Goal: Task Accomplishment & Management: Use online tool/utility

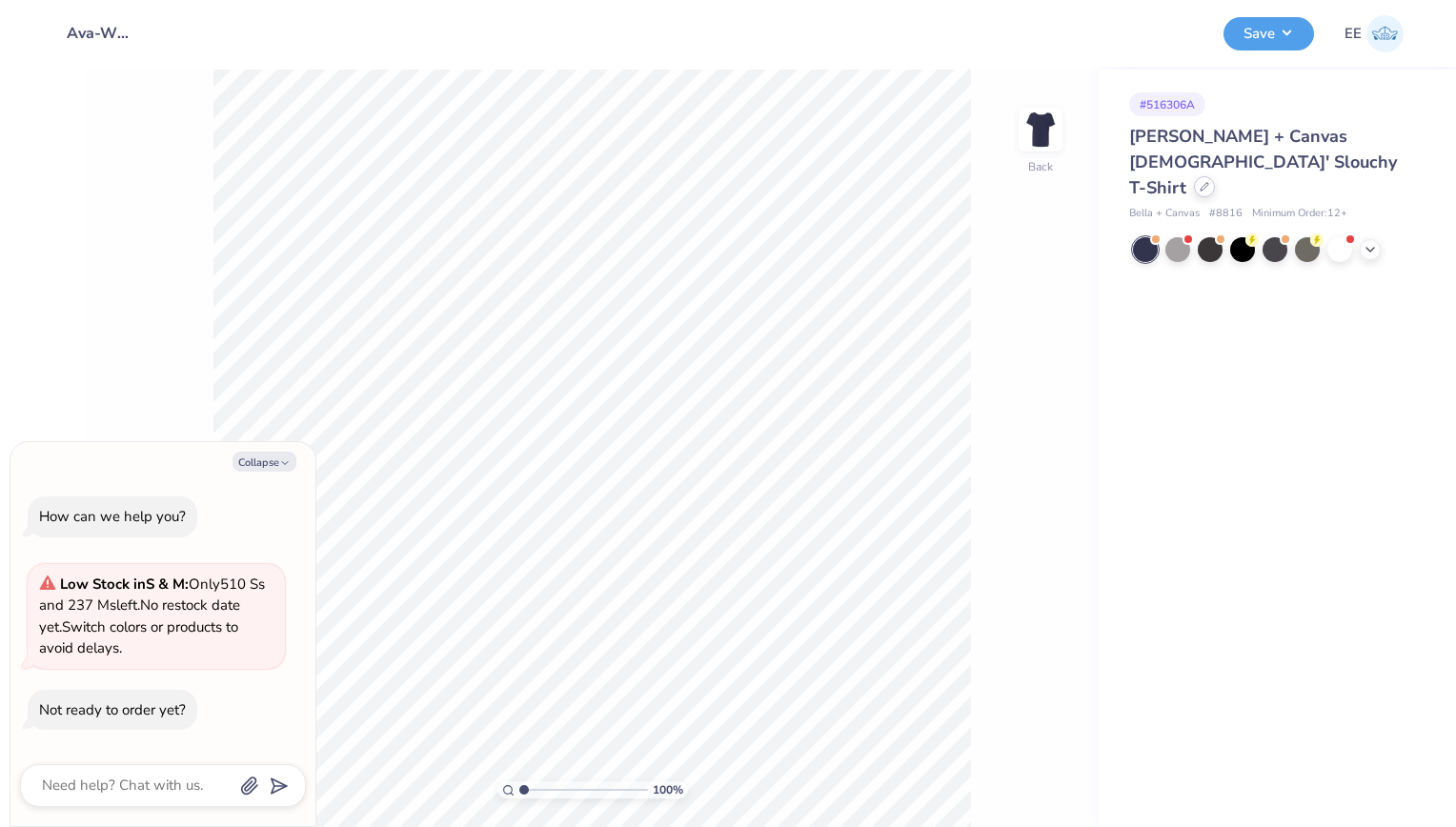
click at [1195, 177] on div at bounding box center [1205, 187] width 21 height 21
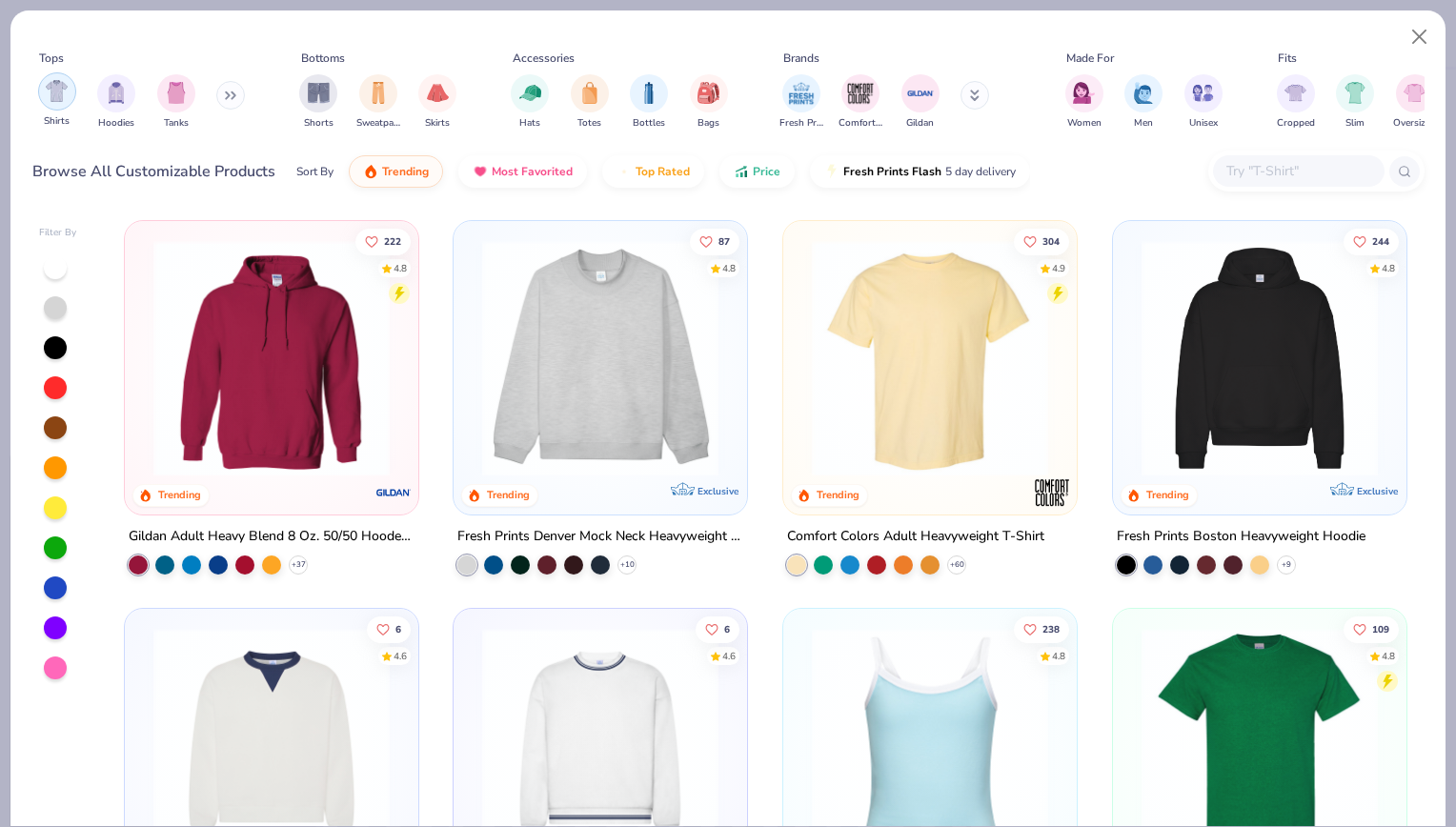
click at [55, 90] on img "filter for Shirts" at bounding box center [56, 91] width 22 height 22
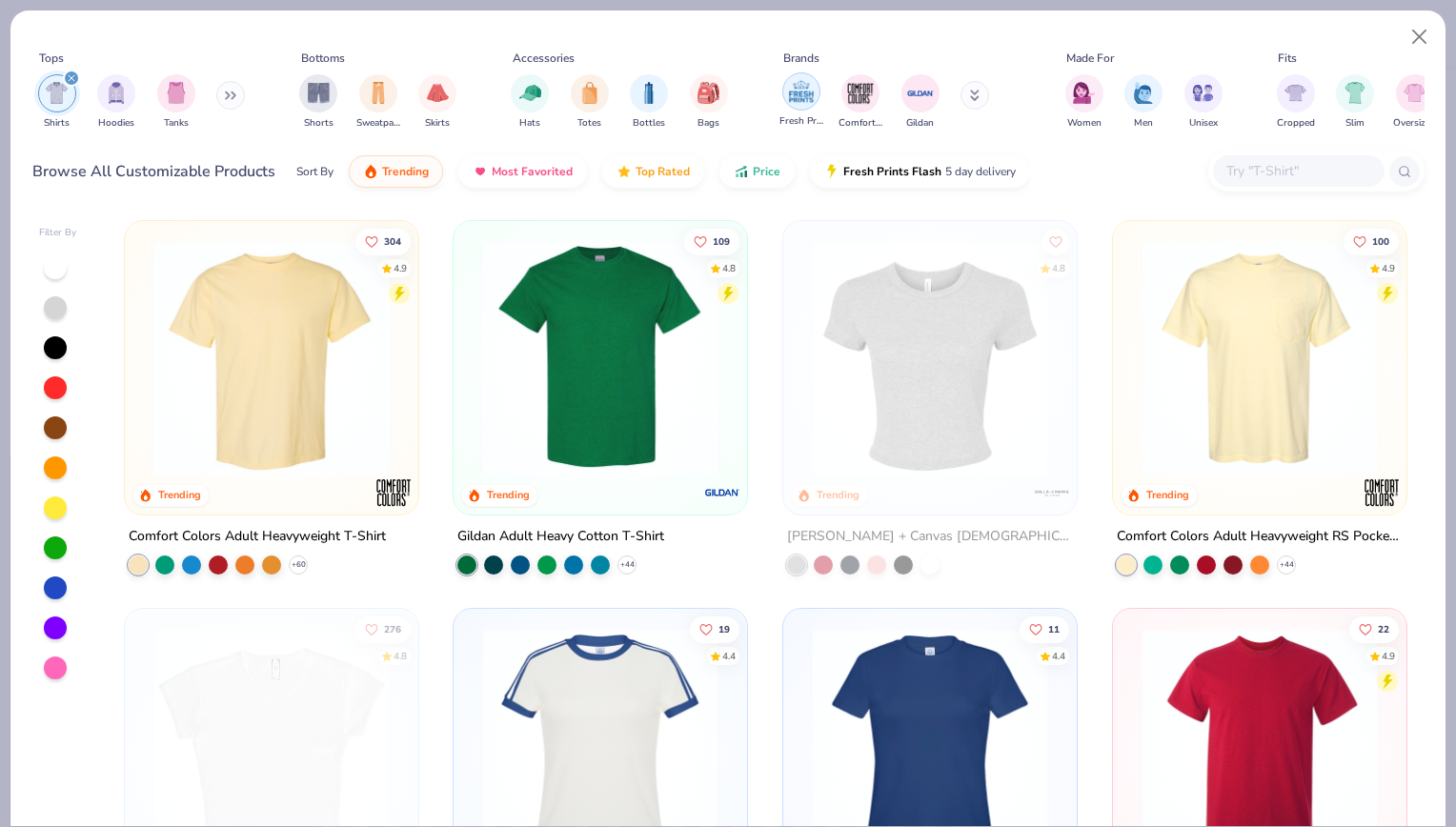
click at [811, 82] on img "filter for Fresh Prints" at bounding box center [802, 92] width 29 height 29
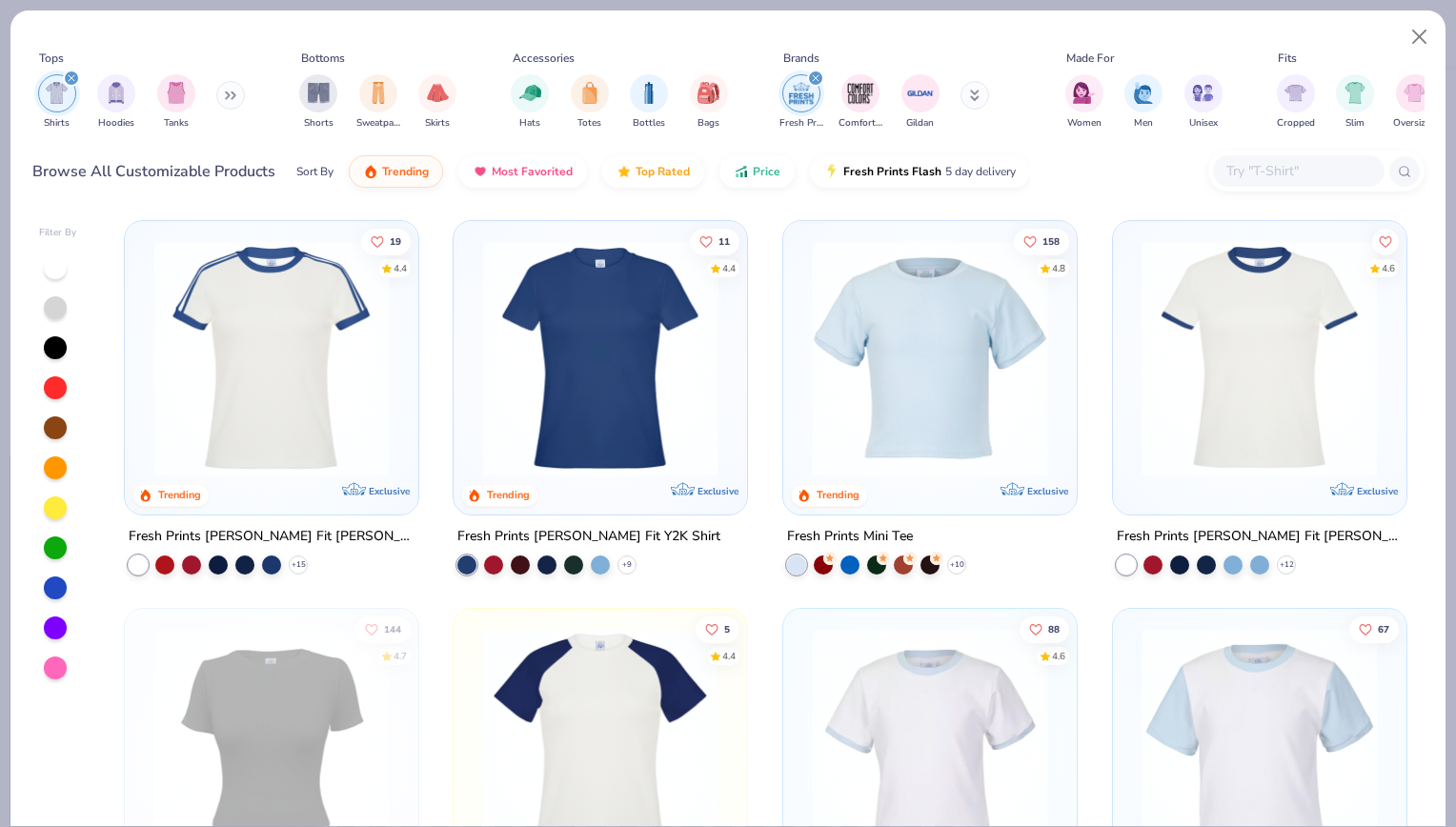
click at [347, 372] on img at bounding box center [271, 358] width 256 height 236
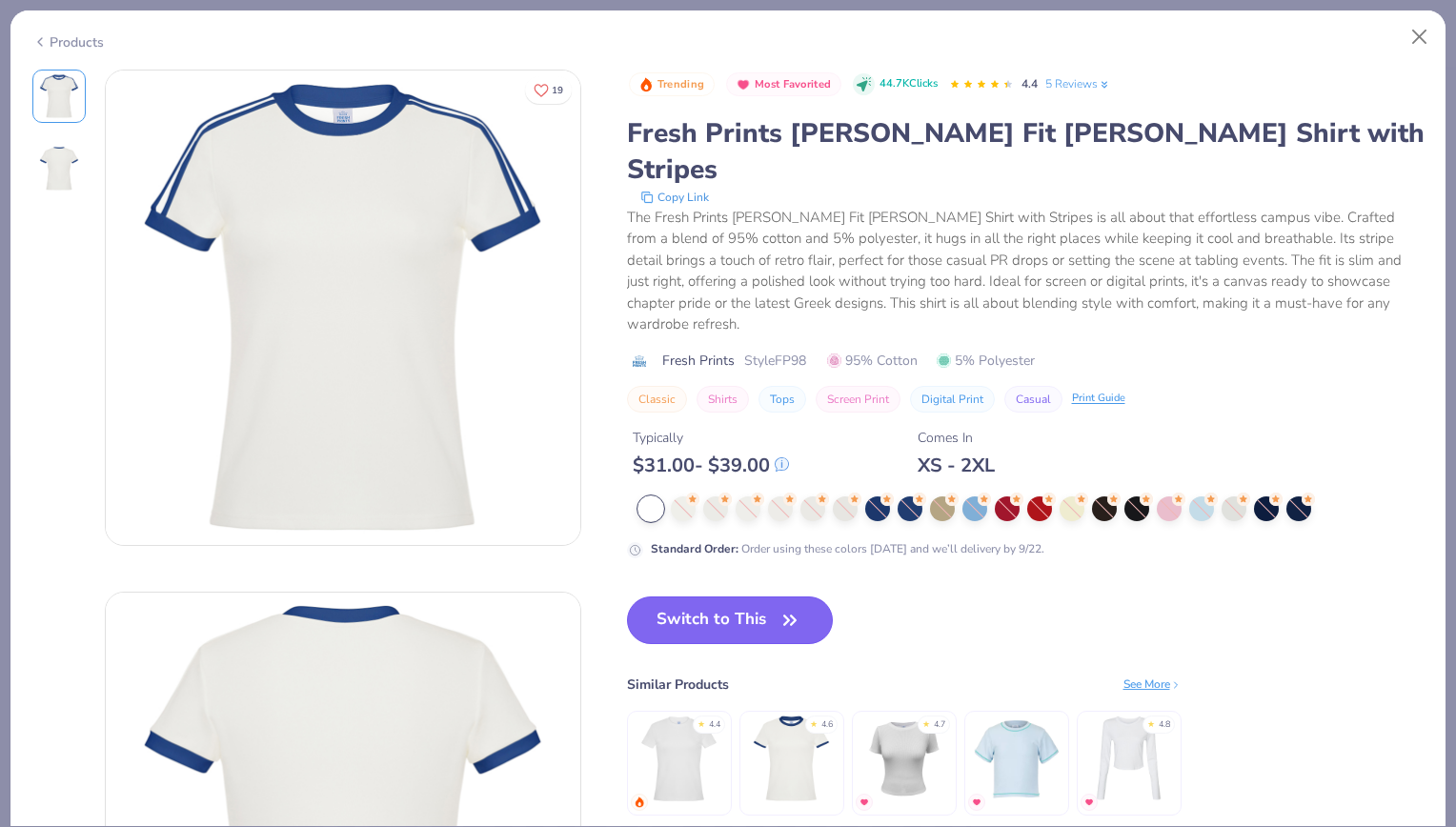
click at [723, 596] on button "Switch to This" at bounding box center [730, 620] width 206 height 47
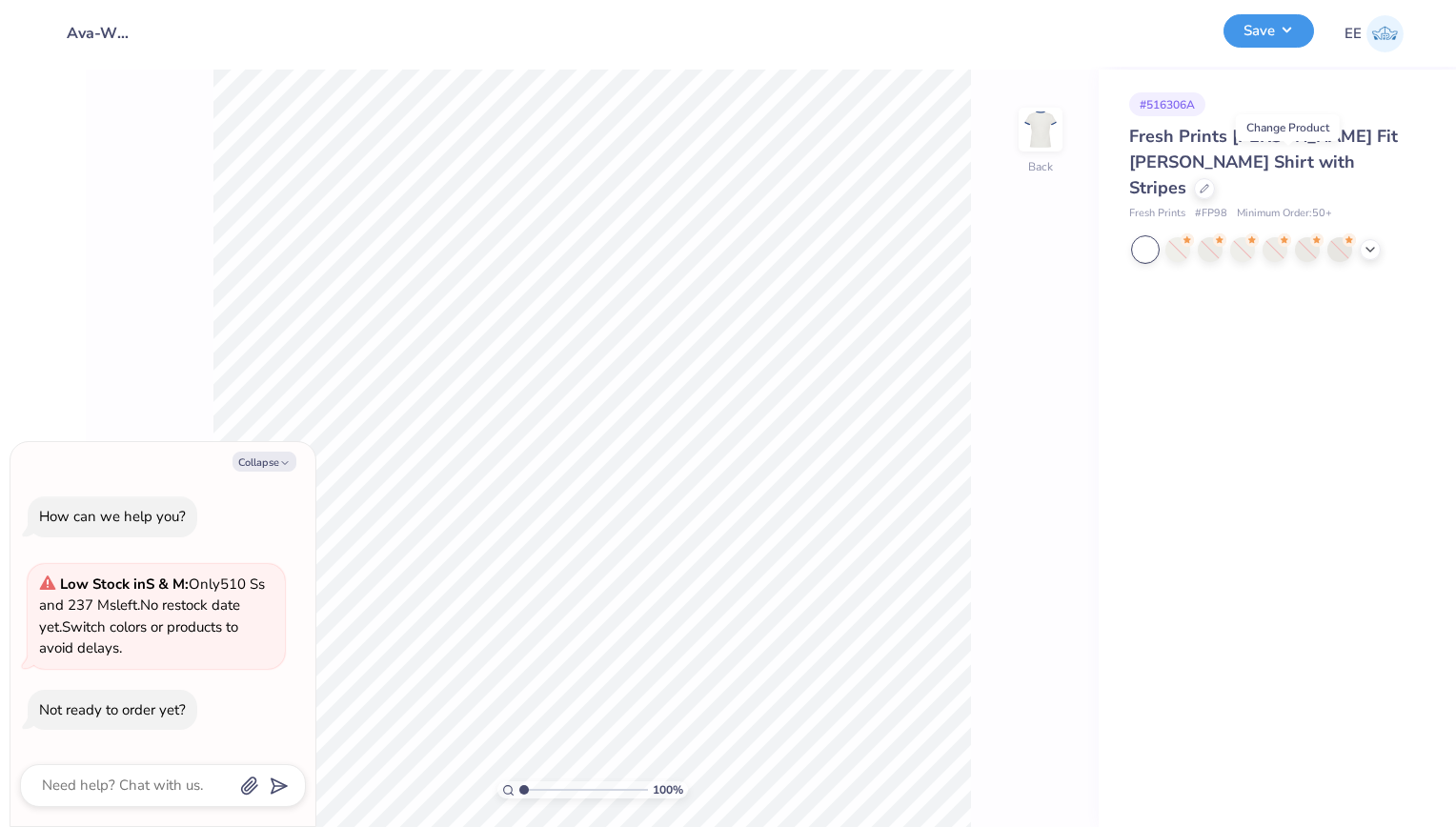
click at [1250, 41] on button "Save" at bounding box center [1269, 31] width 91 height 34
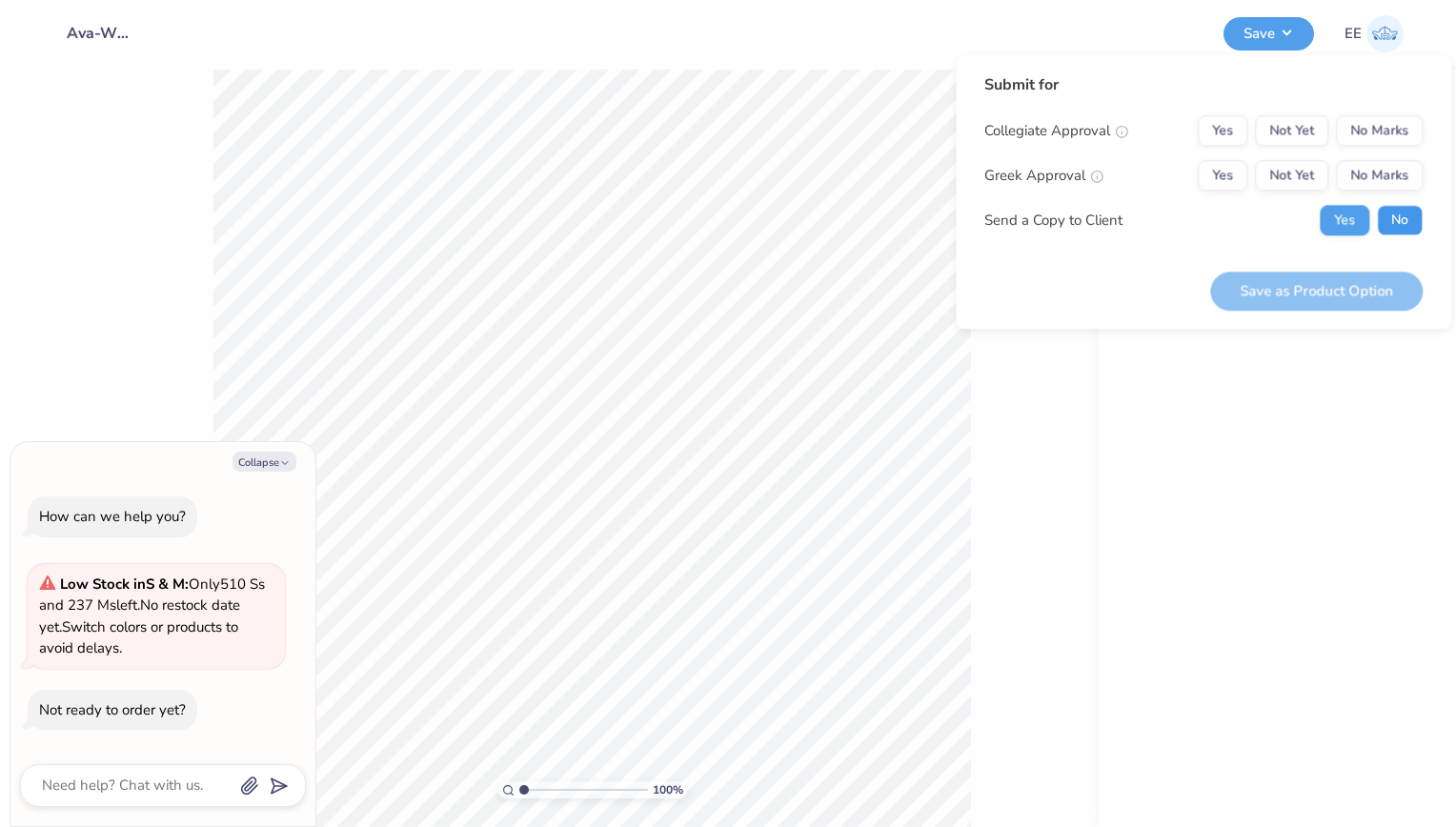
click at [1389, 219] on button "No" at bounding box center [1399, 220] width 45 height 31
click at [1237, 175] on button "Yes" at bounding box center [1222, 176] width 49 height 31
click at [1356, 124] on button "No Marks" at bounding box center [1380, 131] width 87 height 31
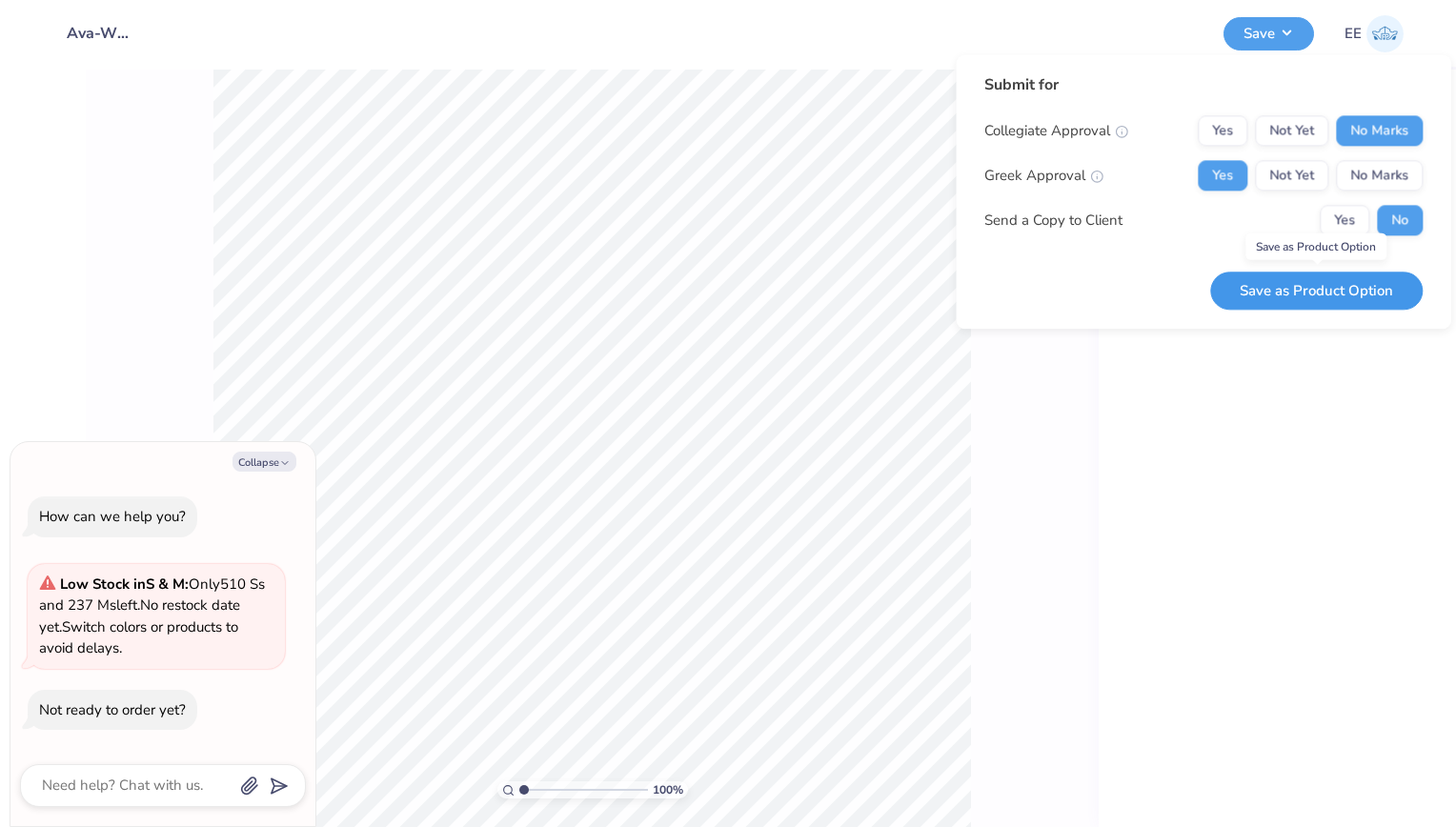
click at [1252, 284] on button "Save as Product Option" at bounding box center [1316, 290] width 212 height 39
type textarea "x"
